Goal: Transaction & Acquisition: Download file/media

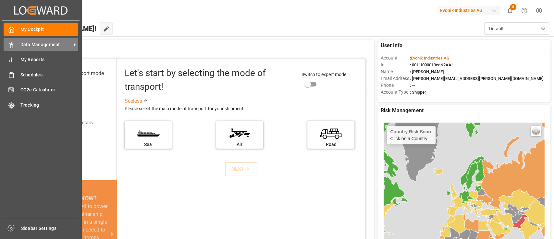
click at [31, 45] on span "Data Management" at bounding box center [45, 44] width 51 height 7
click at [42, 45] on span "Data Management" at bounding box center [45, 44] width 51 height 7
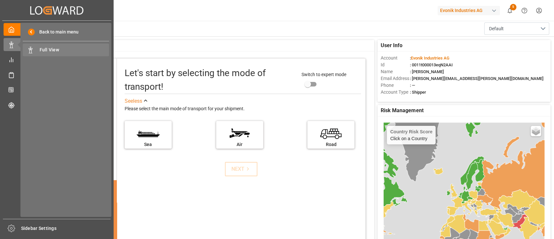
click at [46, 50] on span "Full View" at bounding box center [75, 49] width 70 height 7
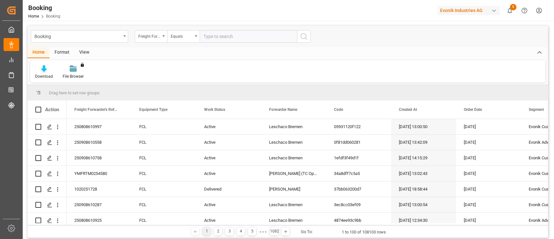
click at [44, 71] on icon at bounding box center [44, 68] width 6 height 6
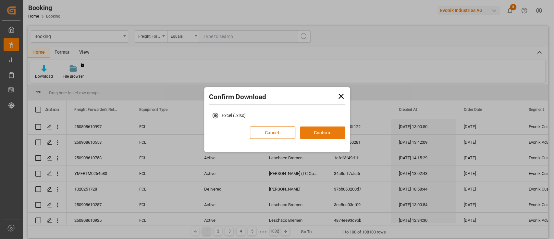
click at [313, 133] on button "Confirm" at bounding box center [322, 132] width 45 height 12
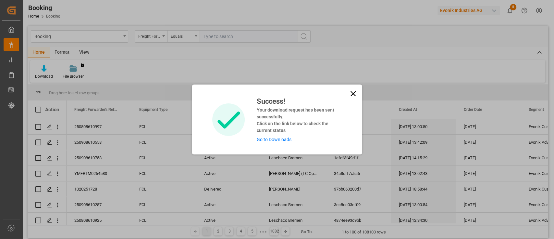
click at [278, 138] on link "Go to Downloads" at bounding box center [273, 139] width 35 height 5
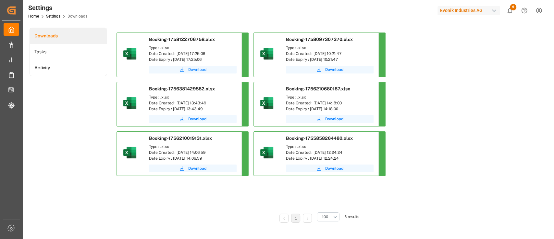
click at [194, 70] on span "Download" at bounding box center [197, 70] width 18 height 6
